Goal: Transaction & Acquisition: Purchase product/service

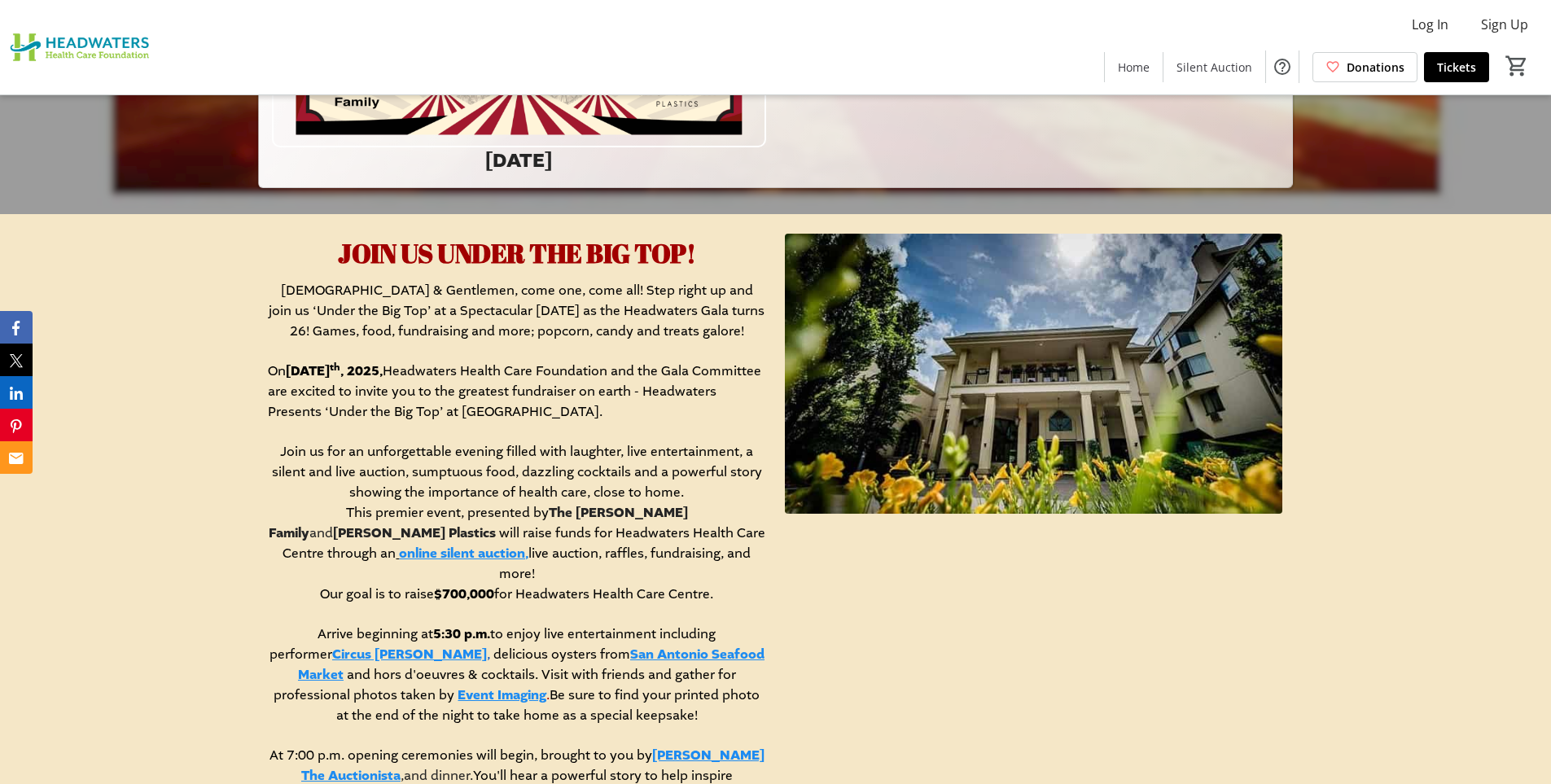
scroll to position [651, 0]
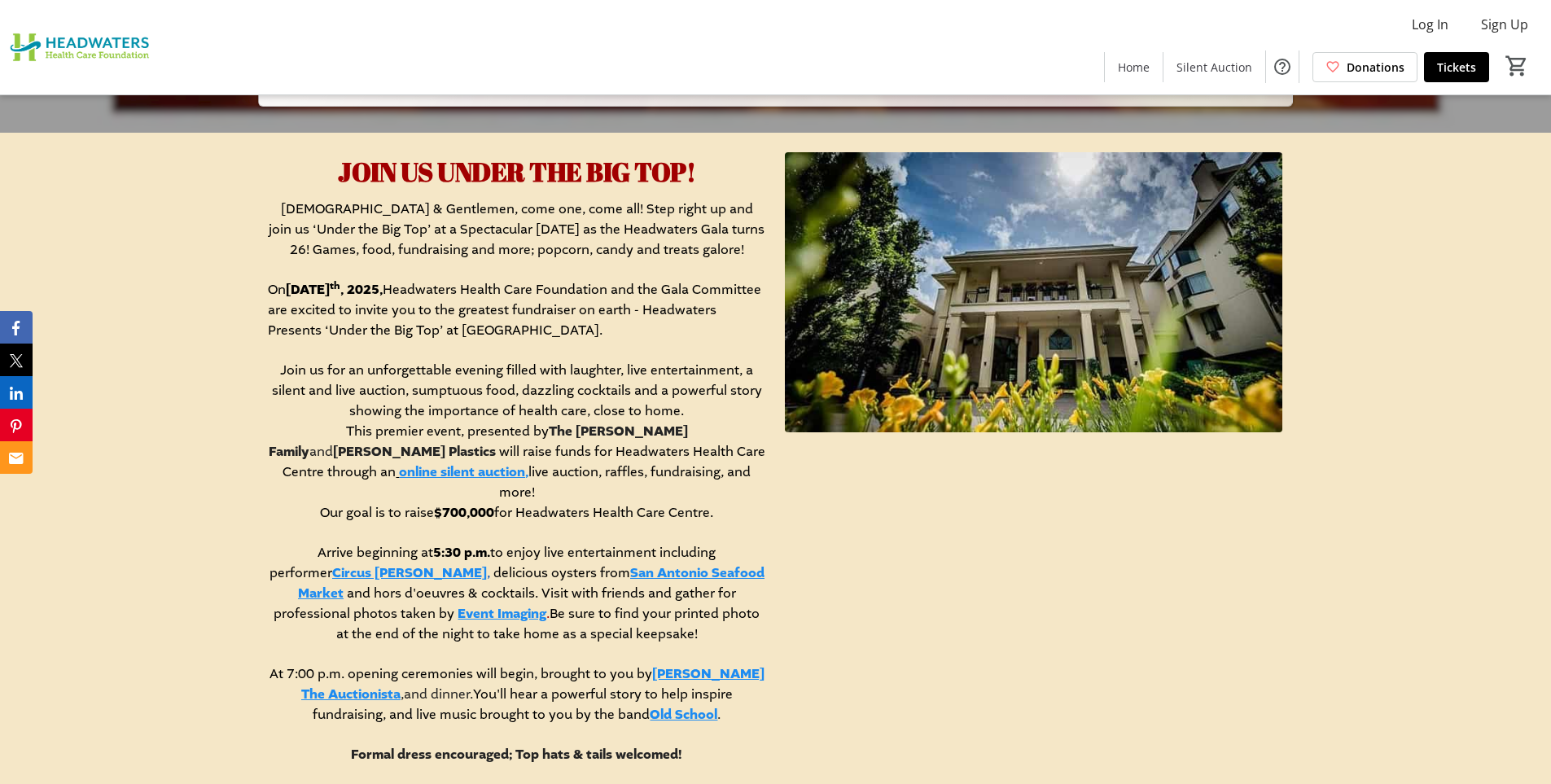
click at [528, 463] on link "online silent auction," at bounding box center [463, 472] width 129 height 18
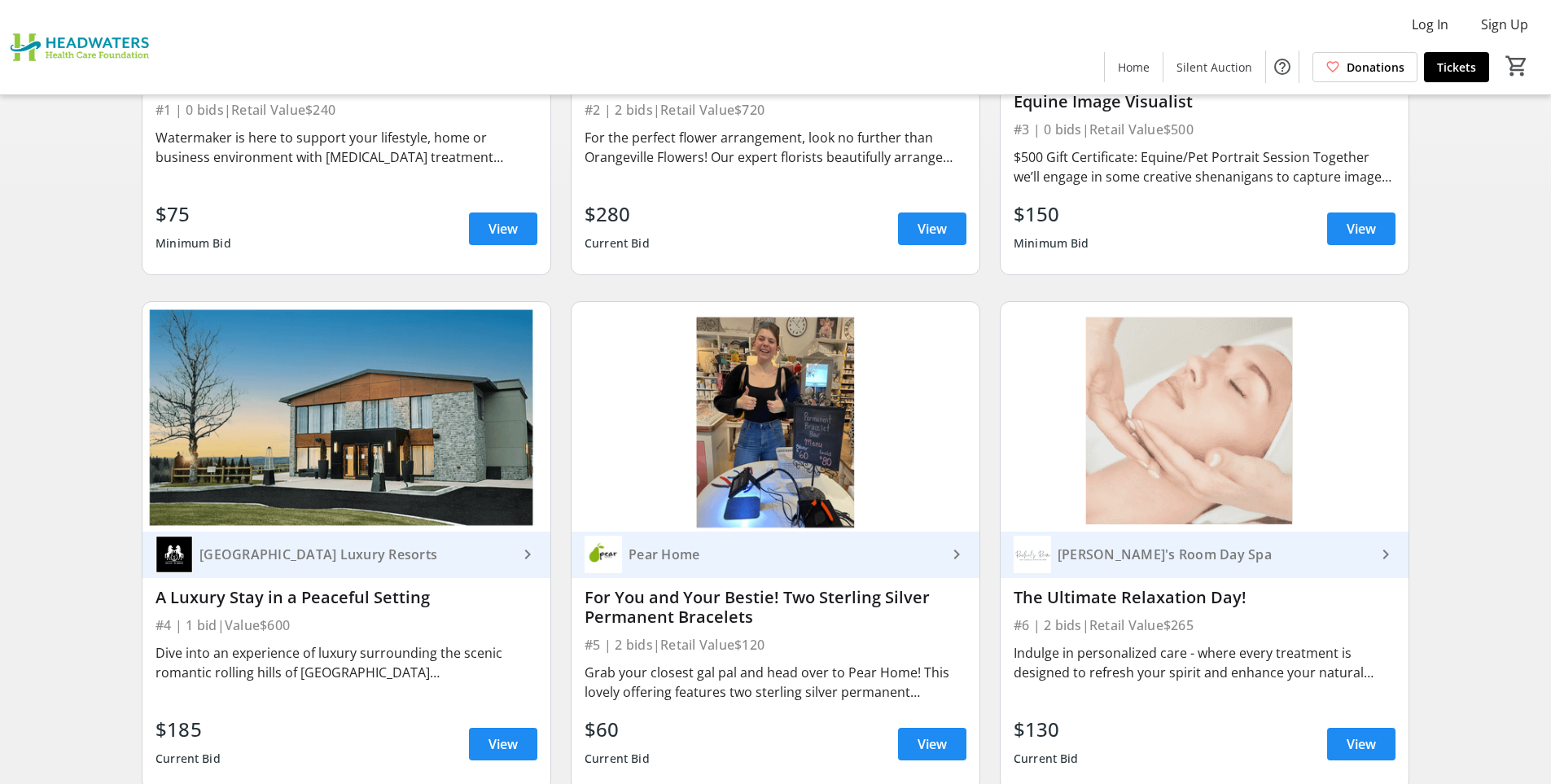
scroll to position [489, 0]
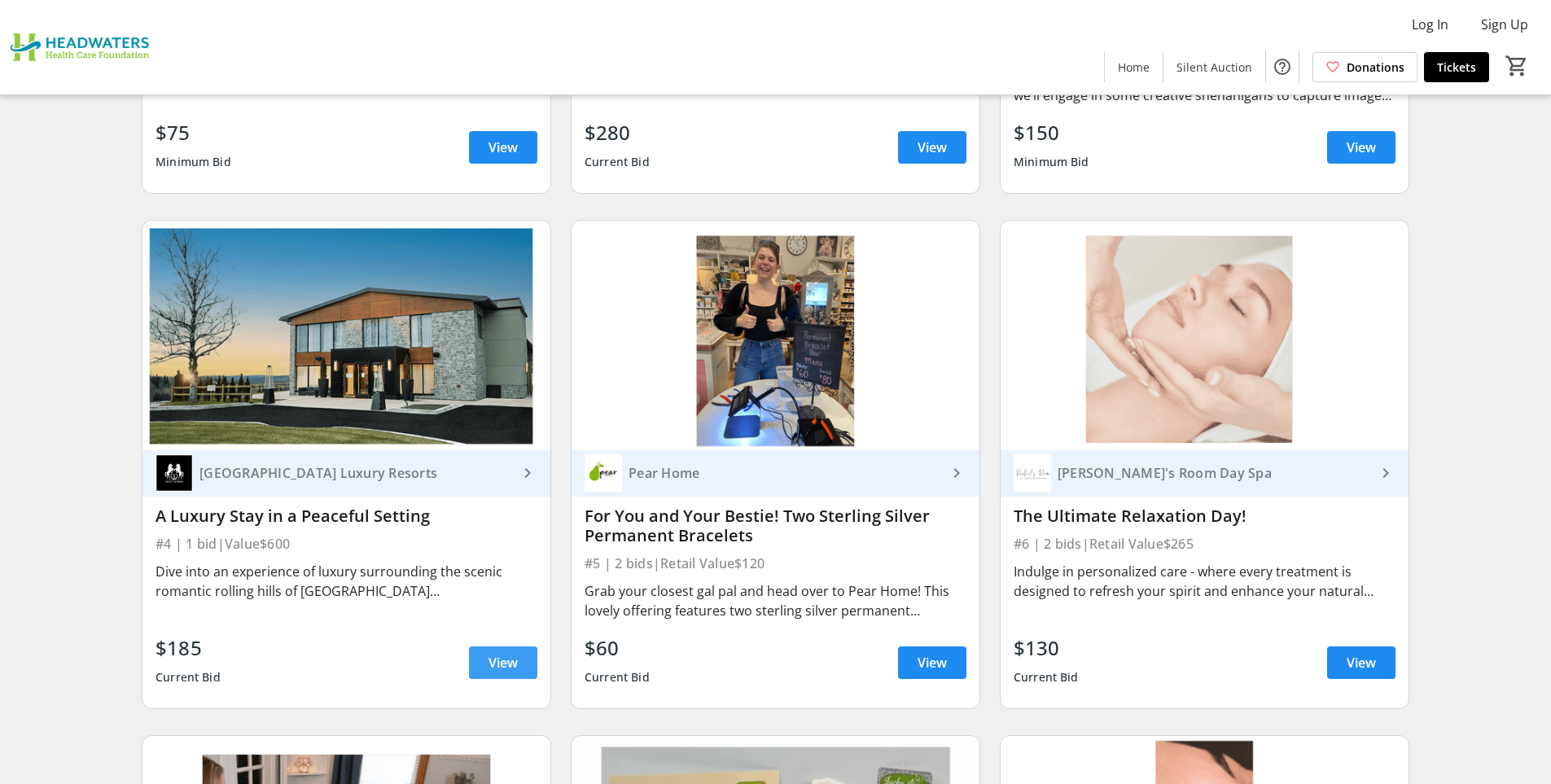
click at [515, 665] on span "View" at bounding box center [503, 663] width 30 height 20
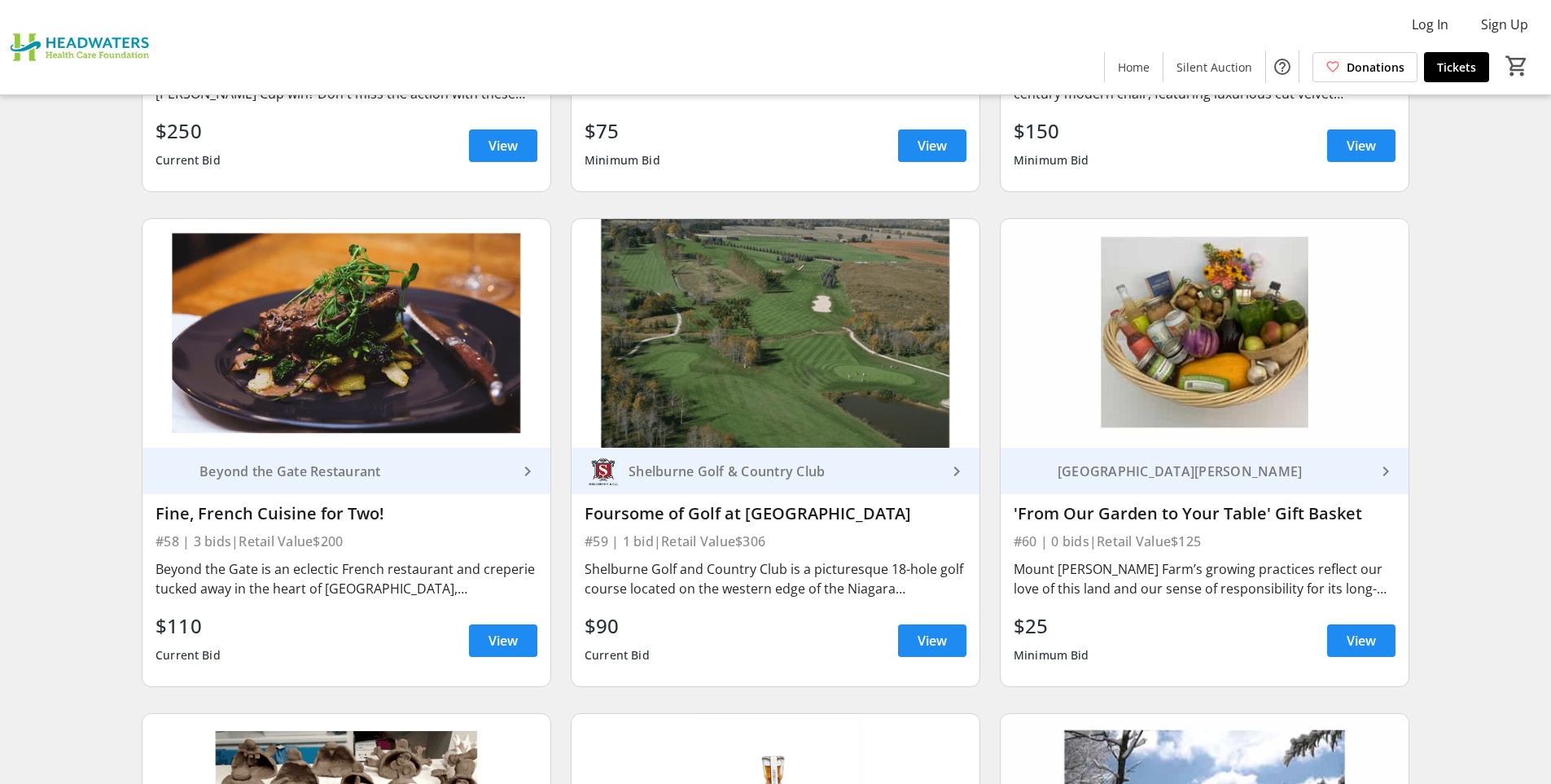
scroll to position [9686, 0]
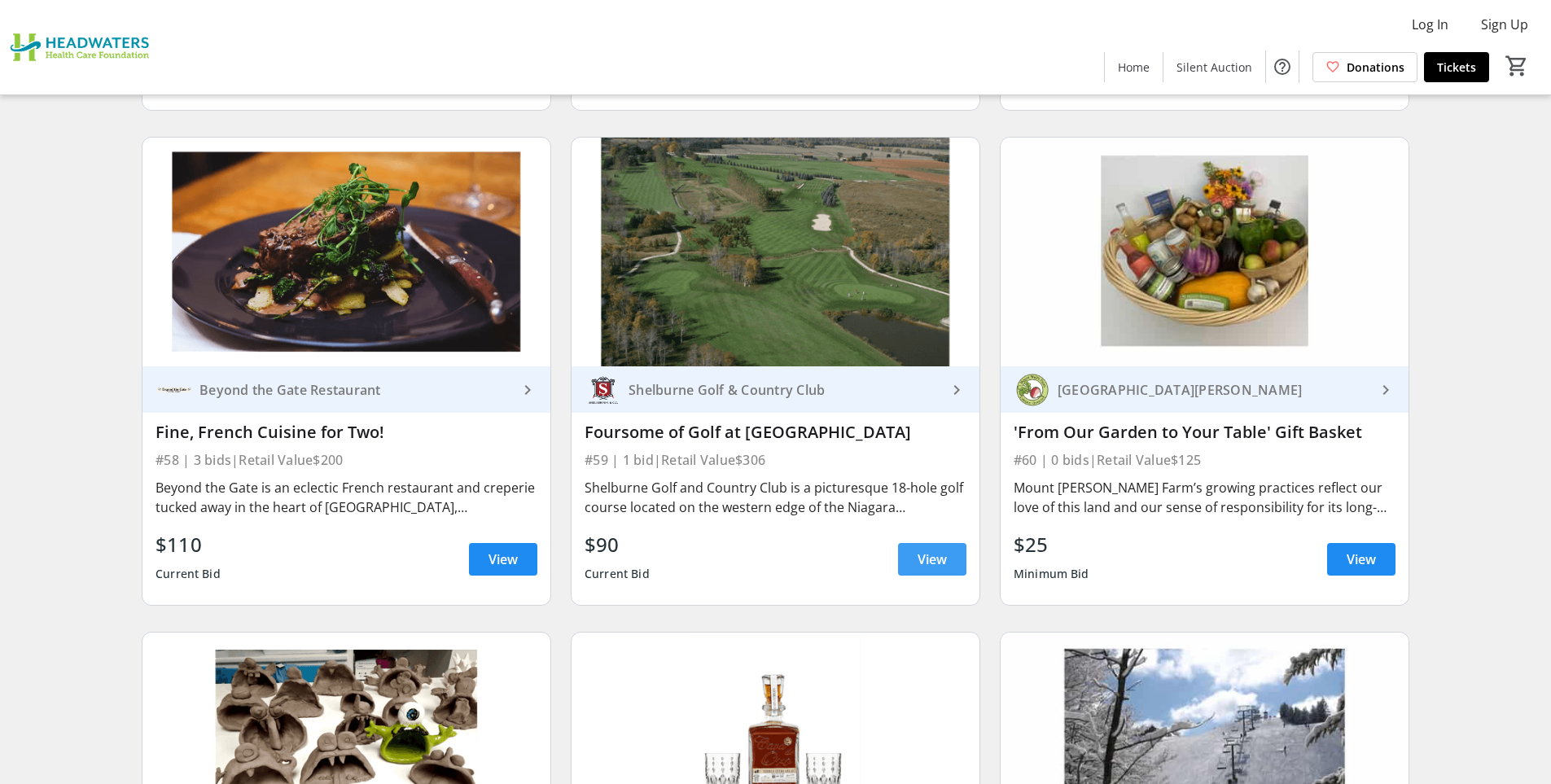
click at [923, 559] on span "View" at bounding box center [931, 559] width 30 height 20
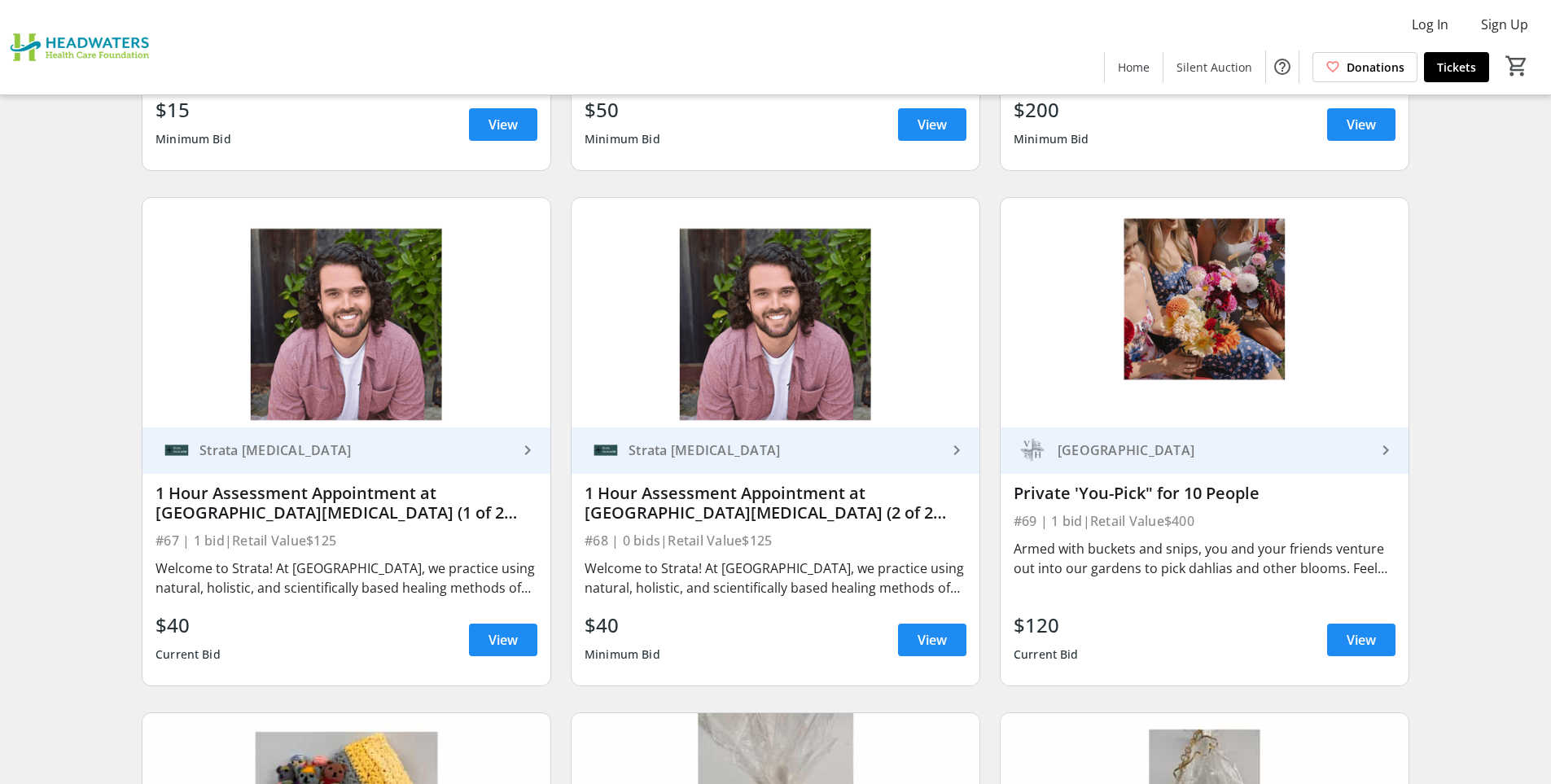
scroll to position [11314, 0]
